Goal: Task Accomplishment & Management: Complete application form

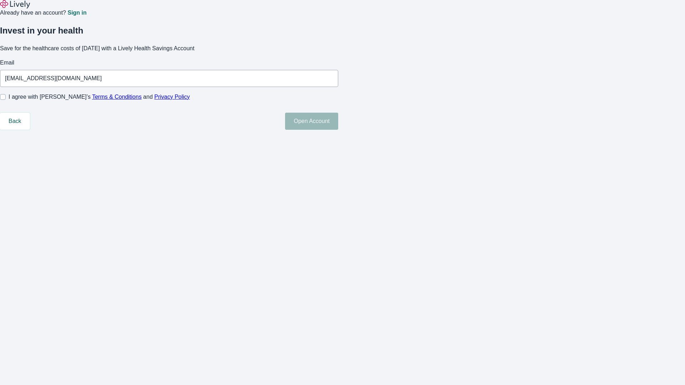
click at [6, 100] on input "I agree with Lively’s Terms & Conditions and Privacy Policy" at bounding box center [3, 97] width 6 height 6
checkbox input "true"
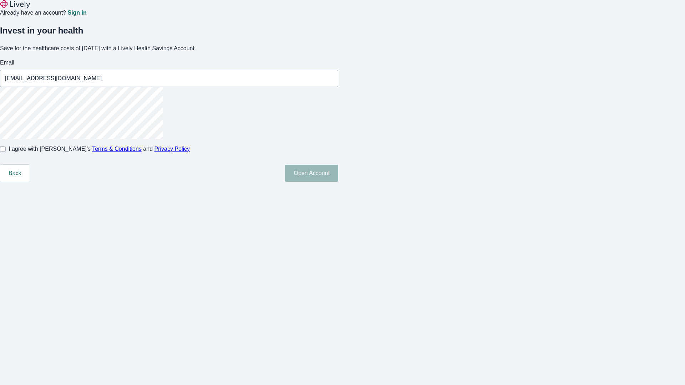
click at [338, 182] on button "Open Account" at bounding box center [311, 173] width 53 height 17
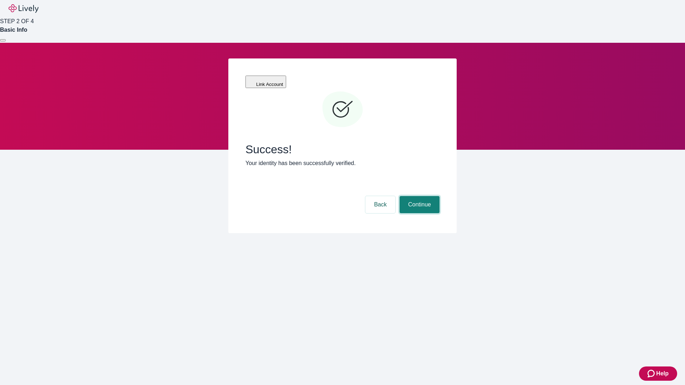
click at [418, 196] on button "Continue" at bounding box center [419, 204] width 40 height 17
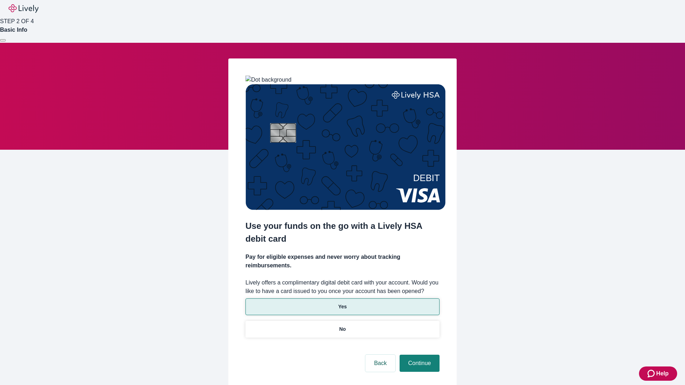
click at [342, 303] on p "Yes" at bounding box center [342, 306] width 9 height 7
click at [418, 355] on button "Continue" at bounding box center [419, 363] width 40 height 17
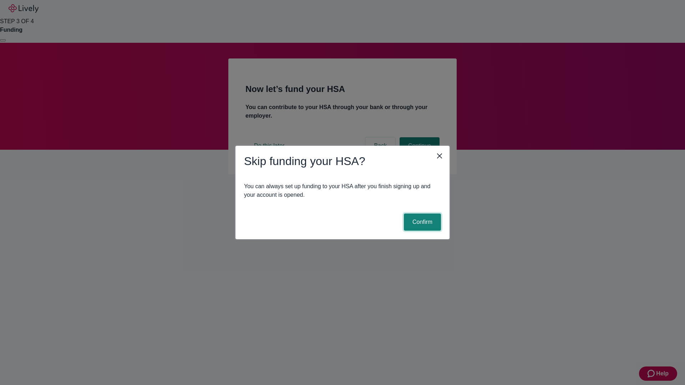
click at [421, 222] on button "Confirm" at bounding box center [422, 222] width 37 height 17
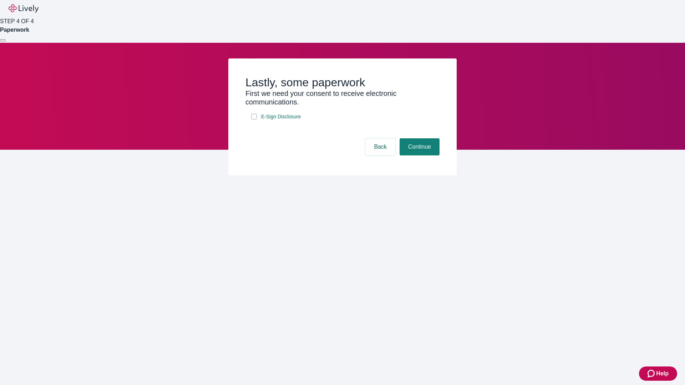
click at [254, 119] on input "E-Sign Disclosure" at bounding box center [254, 117] width 6 height 6
checkbox input "true"
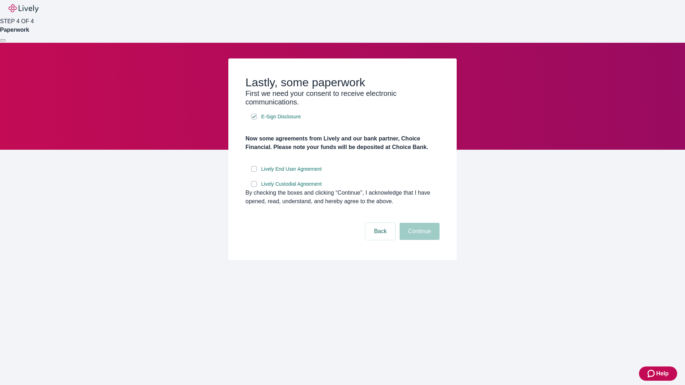
click at [254, 172] on input "Lively End User Agreement" at bounding box center [254, 169] width 6 height 6
checkbox input "true"
click at [254, 187] on input "Lively Custodial Agreement" at bounding box center [254, 184] width 6 height 6
checkbox input "true"
click at [418, 240] on button "Continue" at bounding box center [419, 231] width 40 height 17
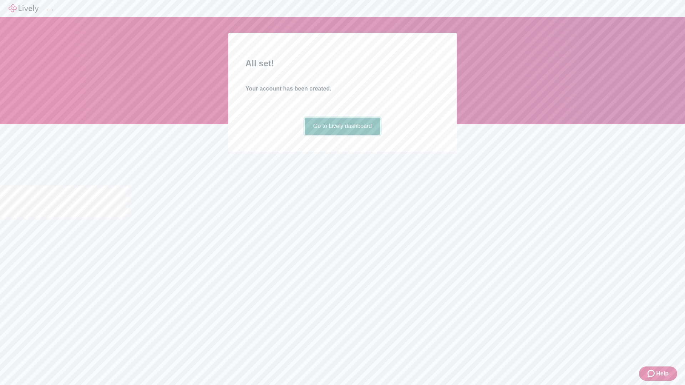
click at [342, 135] on link "Go to Lively dashboard" at bounding box center [342, 126] width 76 height 17
